Goal: Communication & Community: Answer question/provide support

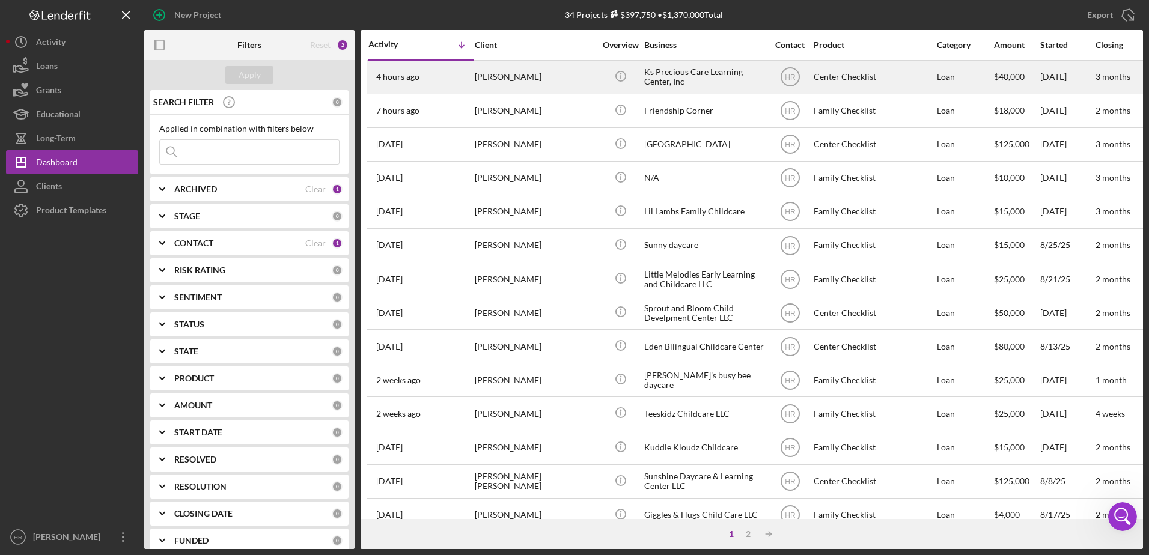
click at [678, 68] on div "Ks Precious Care Learning Center, Inc" at bounding box center [704, 77] width 120 height 32
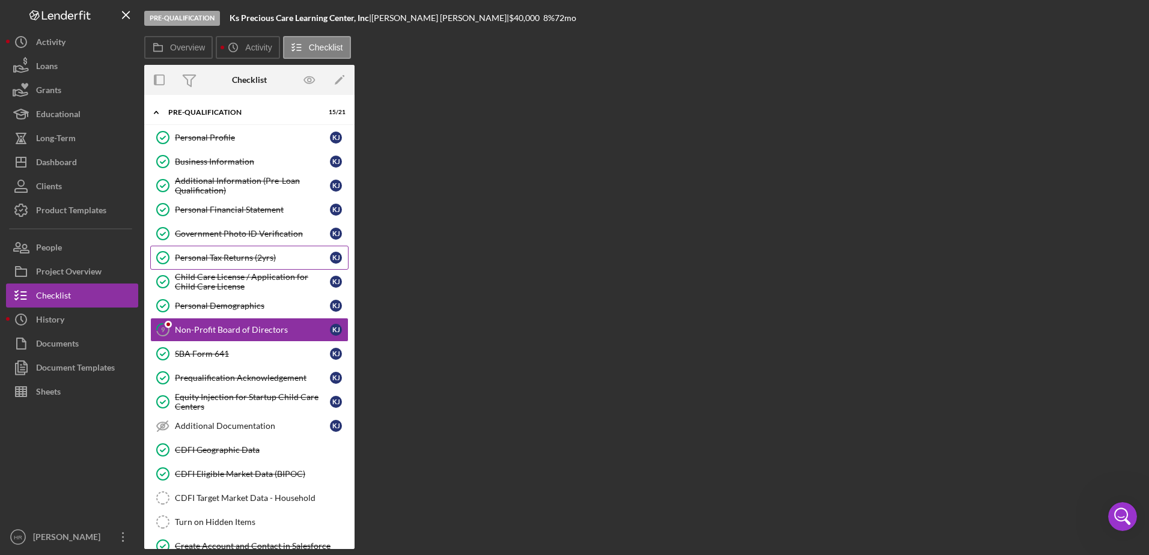
scroll to position [8, 0]
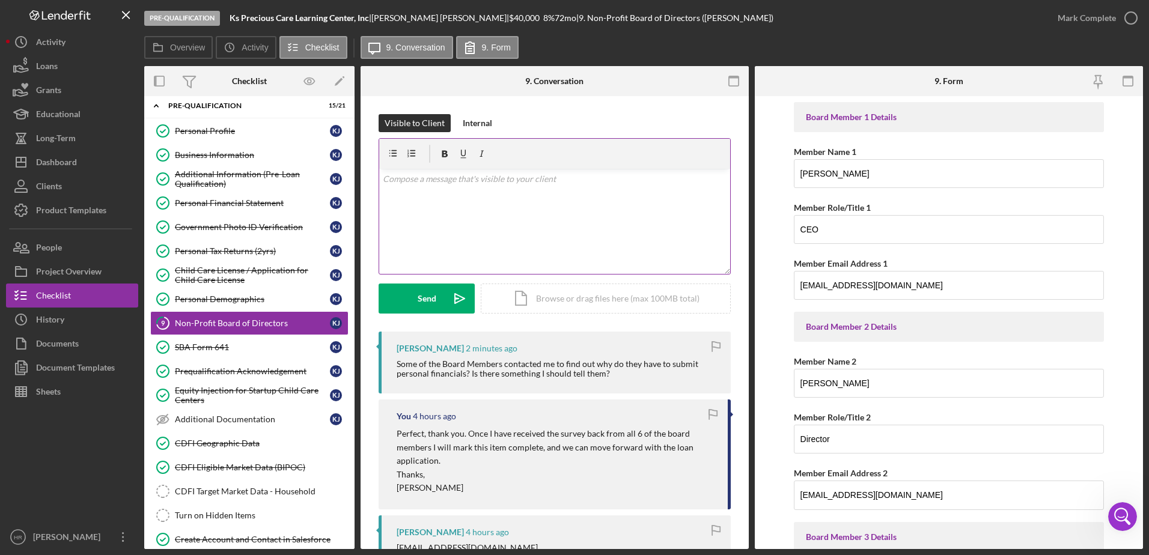
click at [439, 188] on div "v Color teal Color pink Remove color Add row above Add row below Add column bef…" at bounding box center [554, 221] width 351 height 105
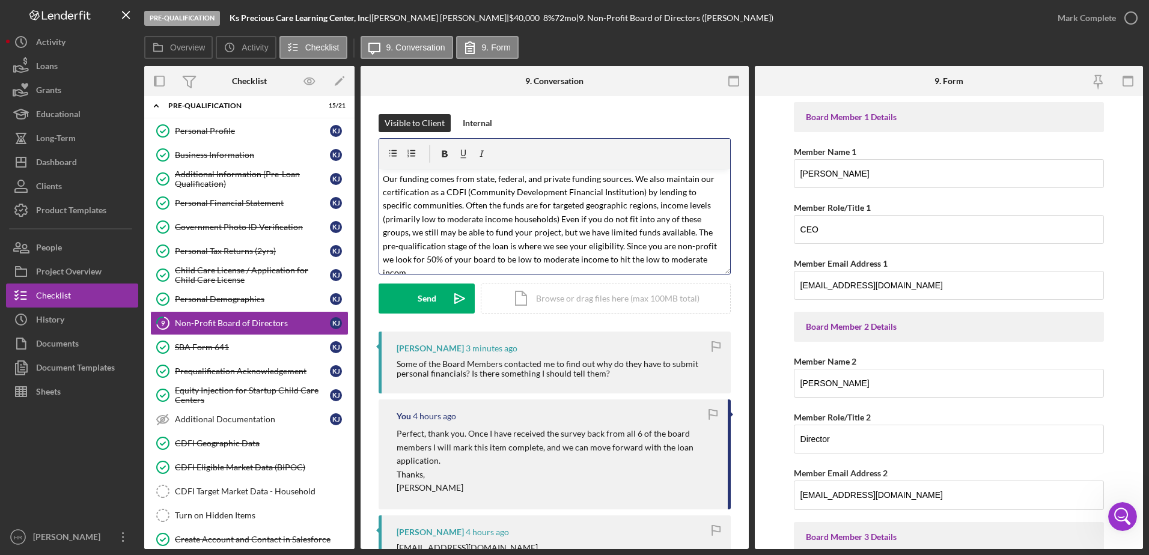
scroll to position [7, 0]
click at [476, 266] on mark "Our funding comes from state, federal, and private funding sources. We also mai…" at bounding box center [551, 219] width 336 height 105
click at [582, 268] on p "Our funding comes from state, federal, and private funding sources. We also mai…" at bounding box center [555, 220] width 344 height 108
click at [601, 261] on p "Our funding comes from state, federal, and private funding sources. We also mai…" at bounding box center [555, 220] width 344 height 108
click at [651, 262] on p "Our funding comes from state, federal, and private funding sources. We also mai…" at bounding box center [555, 220] width 344 height 108
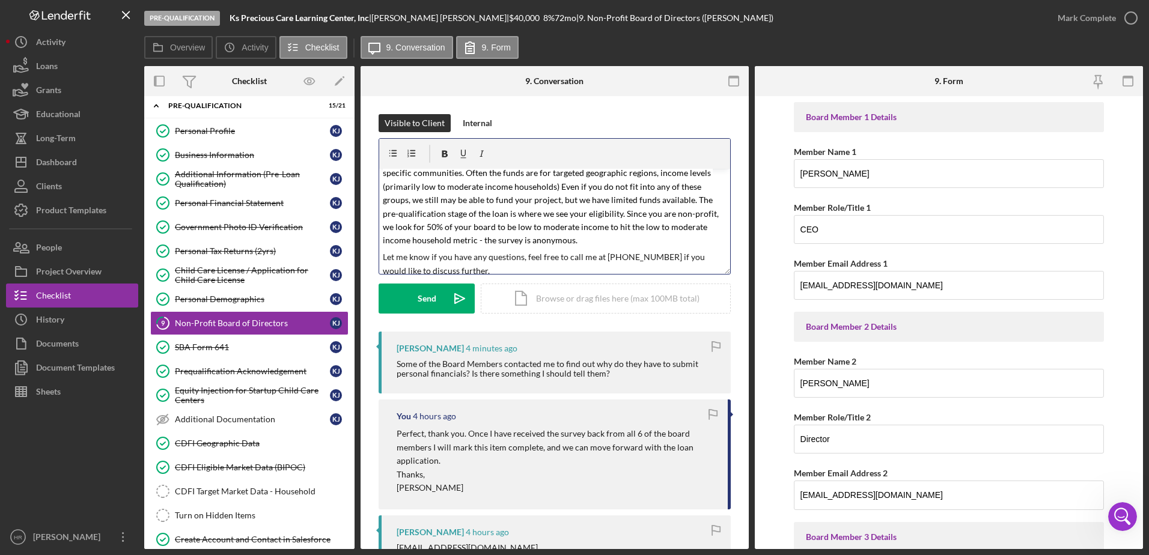
scroll to position [60, 0]
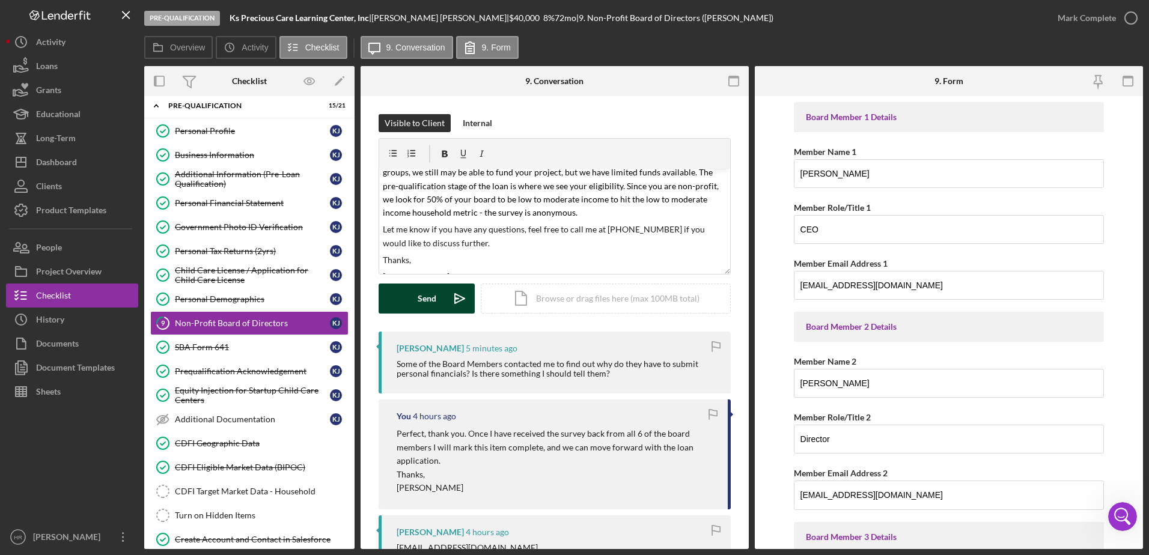
click at [409, 302] on button "Send Icon/icon-invite-send" at bounding box center [427, 299] width 96 height 30
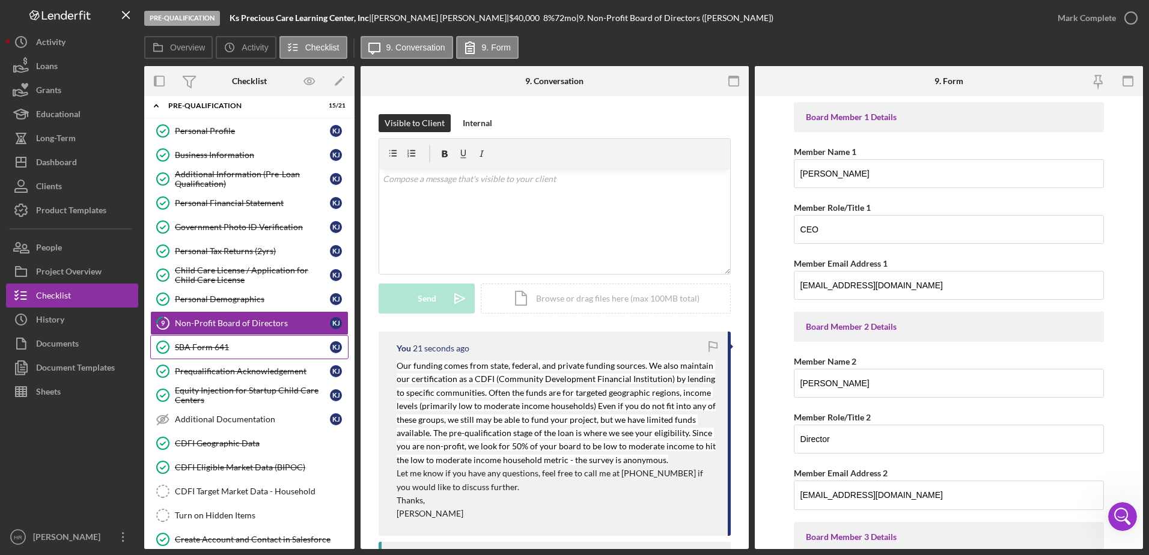
scroll to position [0, 0]
